Goal: Task Accomplishment & Management: Manage account settings

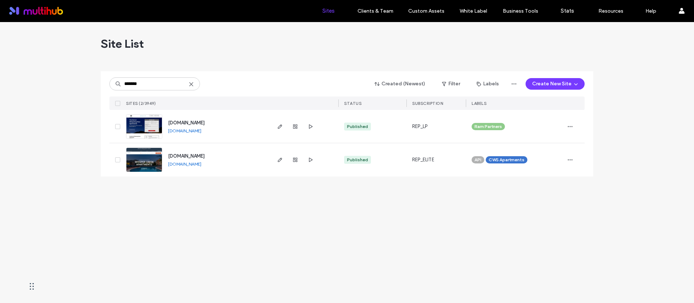
type input "*******"
click at [205, 156] on span "[DOMAIN_NAME]" at bounding box center [186, 156] width 37 height 5
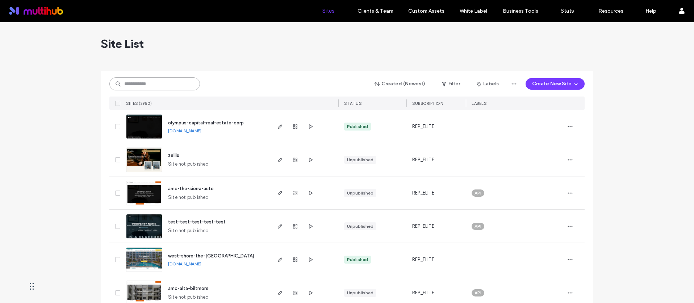
click at [169, 81] on input at bounding box center [154, 83] width 91 height 13
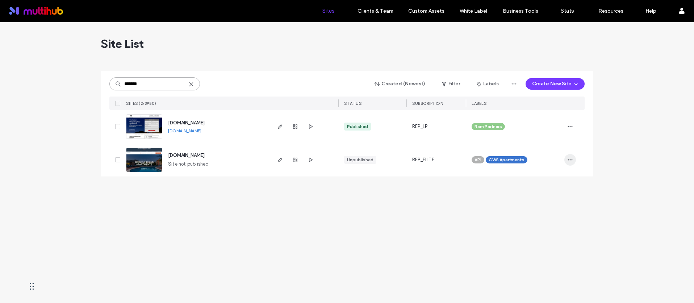
type input "*******"
click at [569, 158] on icon "button" at bounding box center [570, 160] width 6 height 6
click at [549, 241] on span "Site Dashboard" at bounding box center [542, 238] width 34 height 7
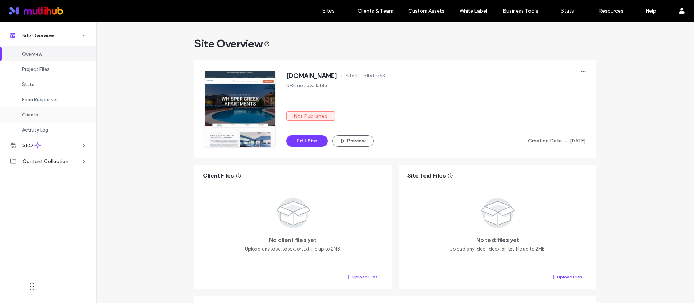
click at [31, 115] on span "Clients" at bounding box center [30, 114] width 16 height 5
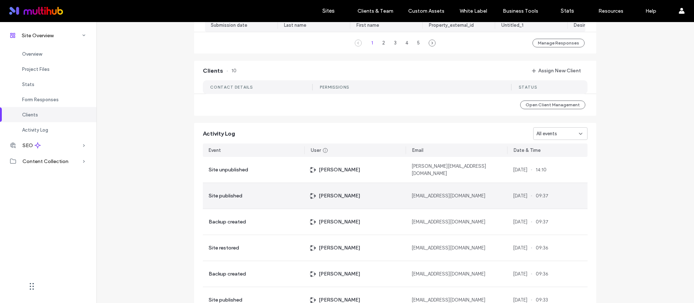
scroll to position [599, 0]
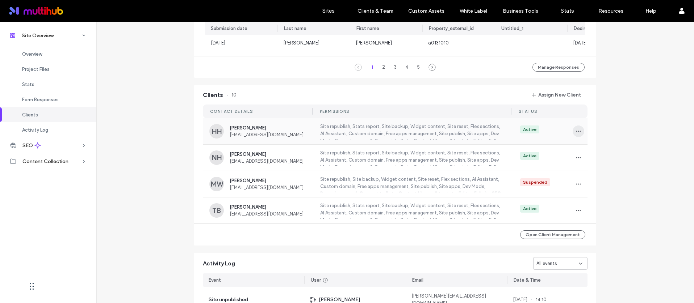
click at [572, 133] on span "button" at bounding box center [578, 132] width 12 height 12
click at [590, 194] on span "Unassign Client" at bounding box center [602, 194] width 34 height 7
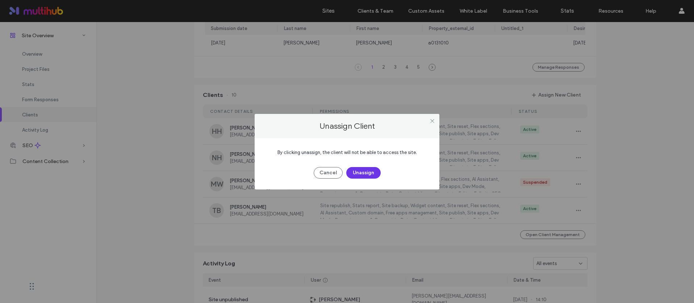
click at [356, 168] on button "Unassign" at bounding box center [363, 173] width 34 height 12
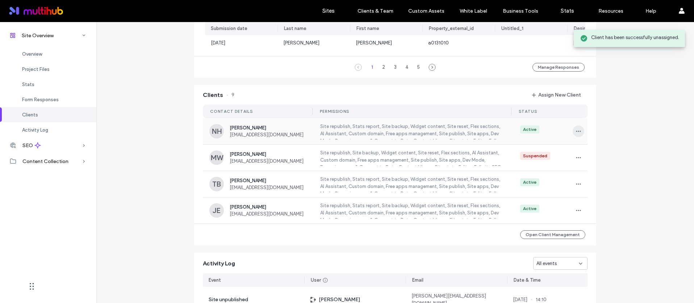
click at [579, 133] on span "button" at bounding box center [578, 132] width 12 height 12
click at [603, 193] on span "Unassign Client" at bounding box center [602, 194] width 34 height 7
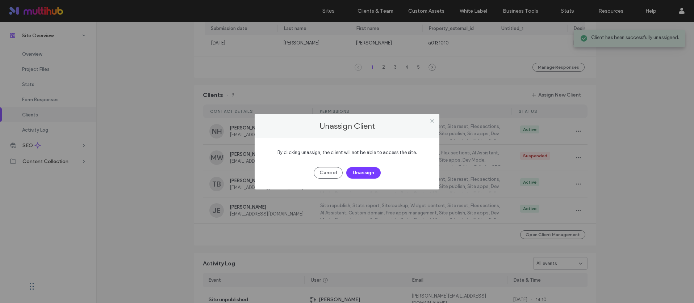
drag, startPoint x: 374, startPoint y: 171, endPoint x: 419, endPoint y: 165, distance: 44.9
click at [375, 171] on button "Unassign" at bounding box center [363, 173] width 34 height 12
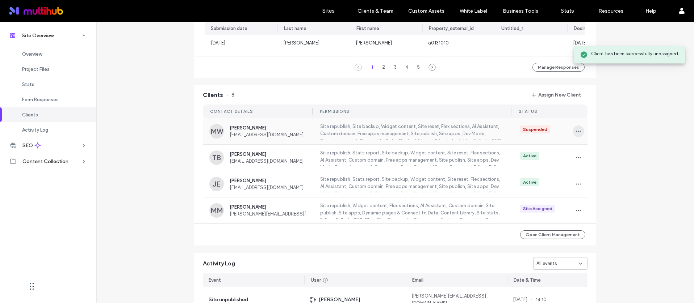
click at [577, 134] on icon "button" at bounding box center [578, 132] width 6 height 6
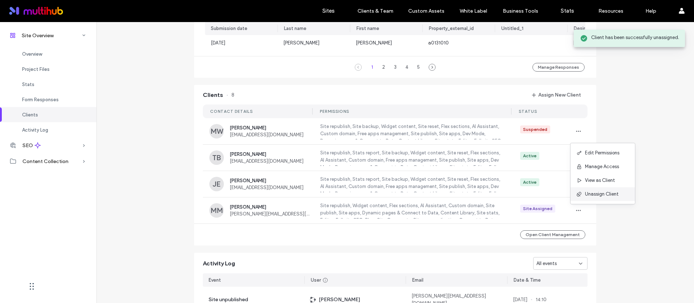
click at [599, 191] on span "Unassign Client" at bounding box center [602, 194] width 34 height 7
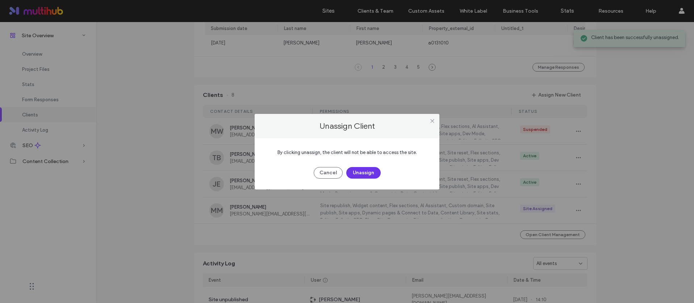
click at [362, 169] on button "Unassign" at bounding box center [363, 173] width 34 height 12
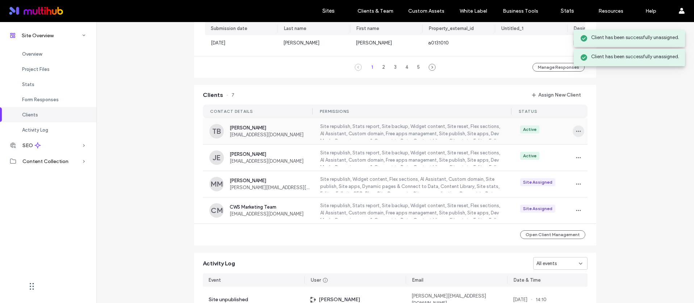
click at [578, 132] on use "button" at bounding box center [578, 131] width 5 height 1
click at [594, 191] on span "Unassign Client" at bounding box center [602, 194] width 34 height 7
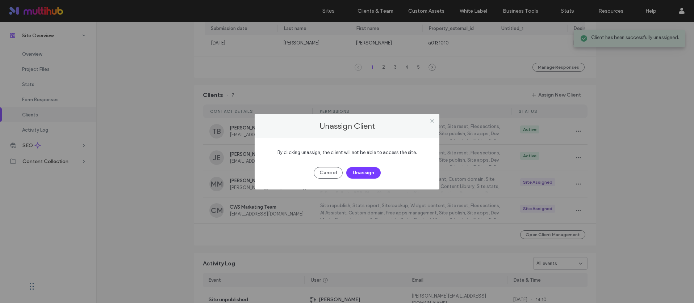
click at [357, 167] on div "Cancel Unassign" at bounding box center [346, 169] width 163 height 19
click at [362, 176] on button "Unassign" at bounding box center [363, 173] width 34 height 12
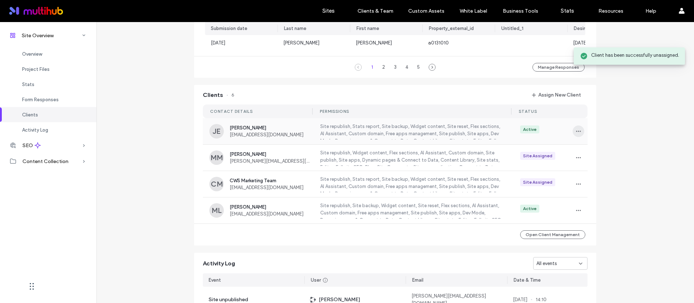
click at [572, 135] on span "button" at bounding box center [578, 132] width 12 height 12
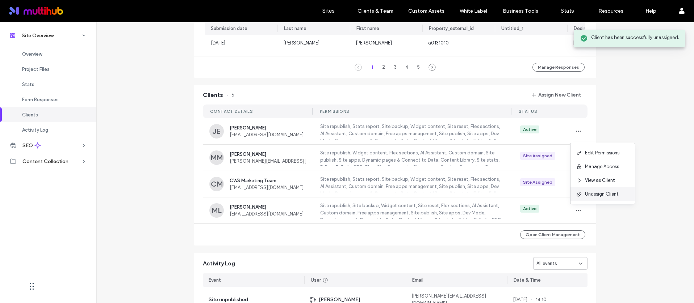
click at [597, 197] on span "Unassign Client" at bounding box center [602, 194] width 34 height 7
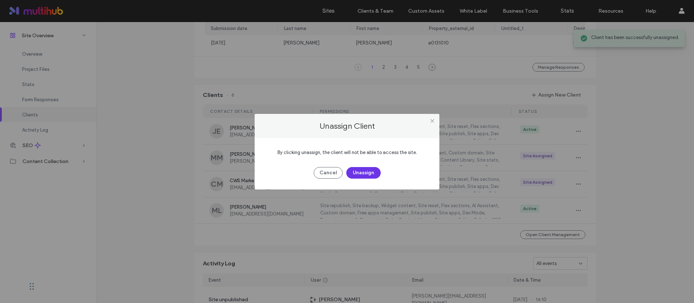
click at [363, 173] on button "Unassign" at bounding box center [363, 173] width 34 height 12
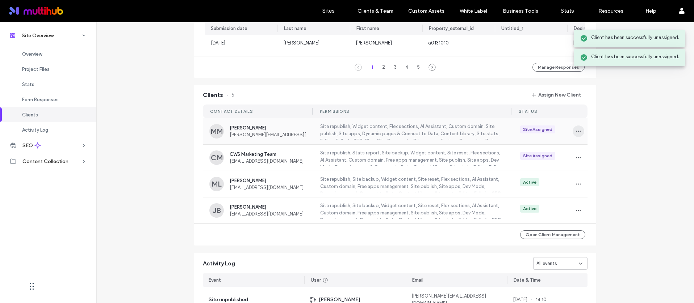
click at [573, 137] on span "button" at bounding box center [578, 132] width 12 height 12
click at [592, 189] on div "Unassign Client" at bounding box center [602, 195] width 64 height 14
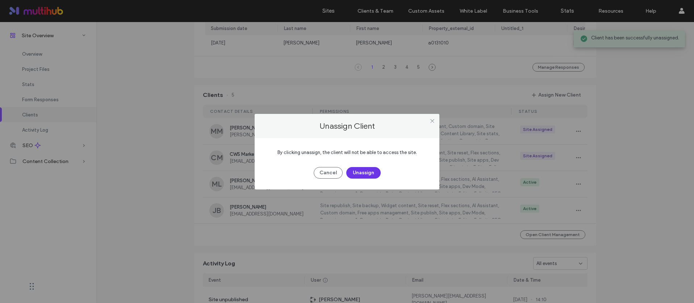
drag, startPoint x: 366, startPoint y: 169, endPoint x: 456, endPoint y: 149, distance: 92.1
click at [366, 169] on button "Unassign" at bounding box center [363, 173] width 34 height 12
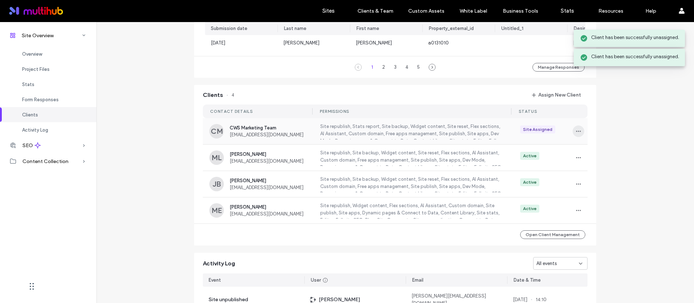
click at [575, 134] on icon "button" at bounding box center [578, 132] width 6 height 6
click at [586, 188] on div "Unassign Client" at bounding box center [602, 195] width 64 height 14
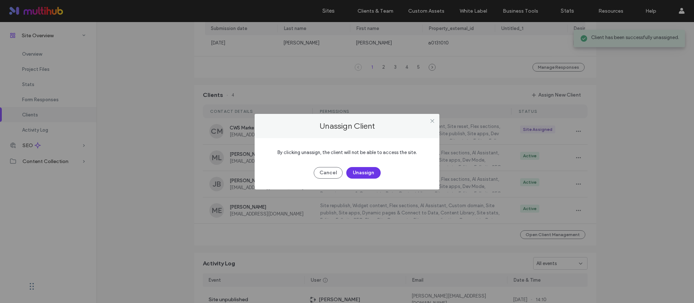
click at [352, 169] on button "Unassign" at bounding box center [363, 173] width 34 height 12
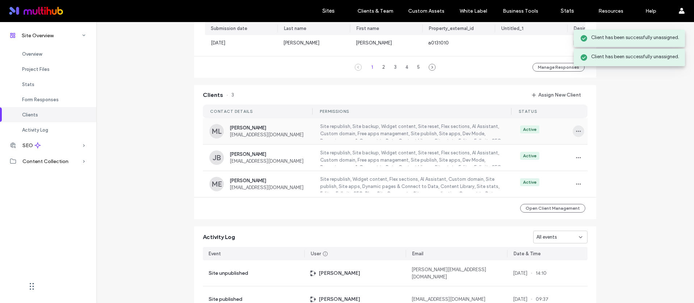
click at [578, 131] on icon "button" at bounding box center [578, 132] width 6 height 6
click at [594, 192] on span "Unassign Client" at bounding box center [602, 194] width 34 height 7
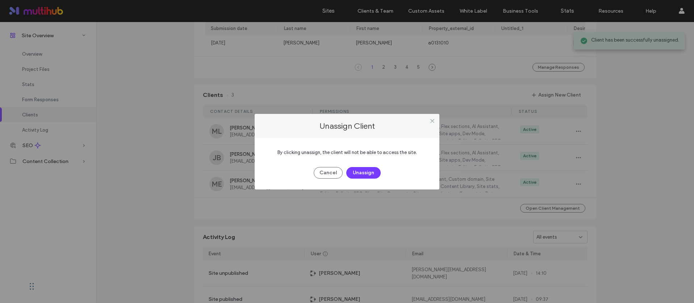
drag, startPoint x: 382, startPoint y: 170, endPoint x: 375, endPoint y: 169, distance: 7.6
click at [382, 170] on div "Cancel Unassign" at bounding box center [346, 169] width 163 height 19
click at [374, 169] on button "Unassign" at bounding box center [363, 173] width 34 height 12
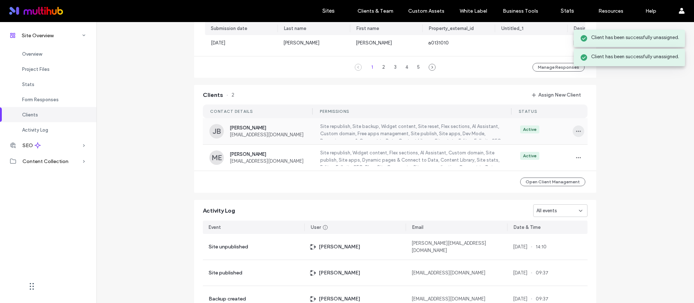
click at [576, 132] on use "button" at bounding box center [578, 131] width 5 height 1
click at [596, 191] on span "Unassign Client" at bounding box center [602, 194] width 34 height 7
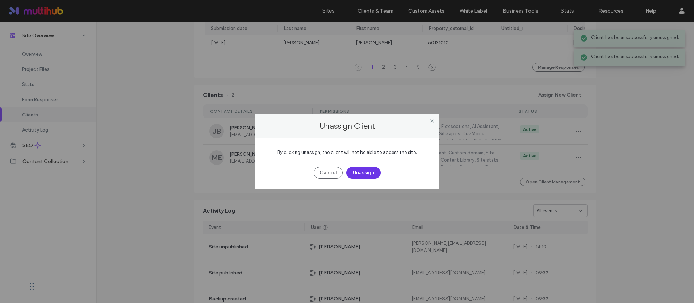
drag, startPoint x: 366, startPoint y: 169, endPoint x: 371, endPoint y: 169, distance: 4.4
click at [367, 169] on button "Unassign" at bounding box center [363, 173] width 34 height 12
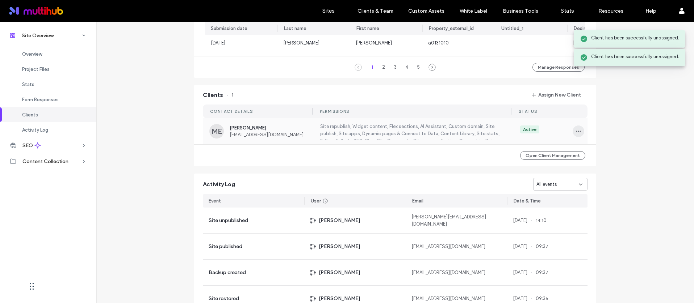
click at [572, 129] on span "button" at bounding box center [578, 132] width 12 height 12
click at [598, 197] on span "Unassign Client" at bounding box center [602, 194] width 34 height 7
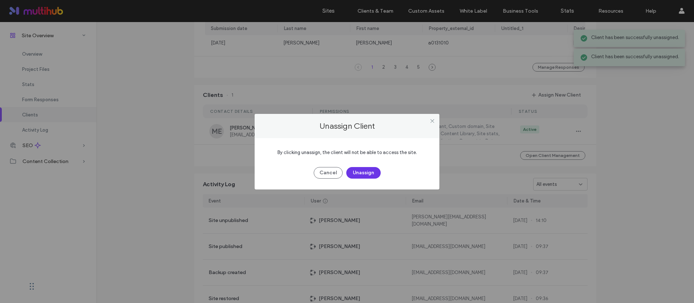
click at [363, 169] on button "Unassign" at bounding box center [363, 173] width 34 height 12
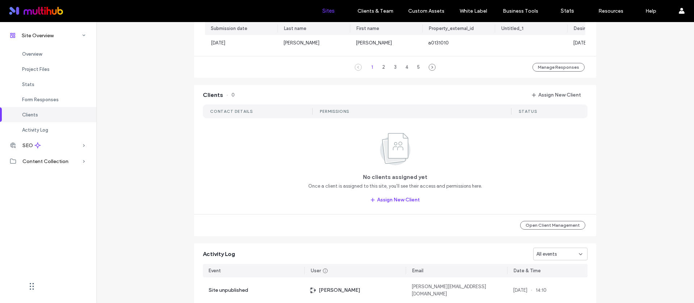
click at [326, 5] on link "Sites" at bounding box center [328, 11] width 43 height 22
